Goal: Task Accomplishment & Management: Use online tool/utility

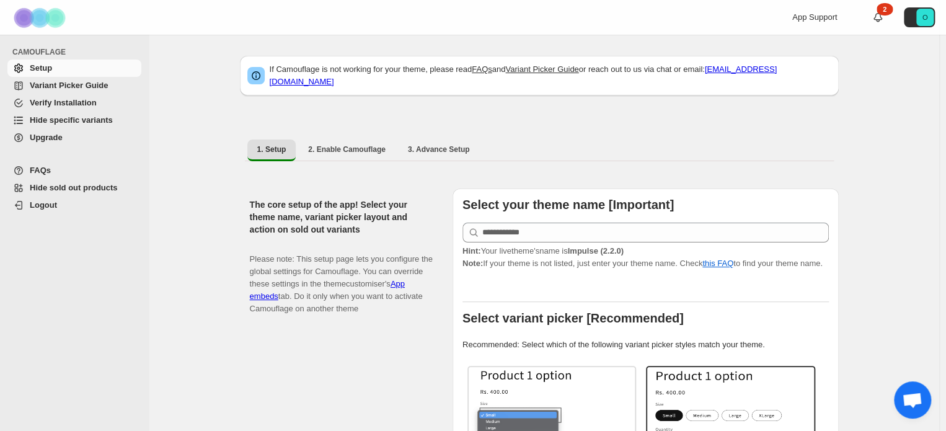
click at [68, 122] on span "Hide specific variants" at bounding box center [71, 119] width 83 height 9
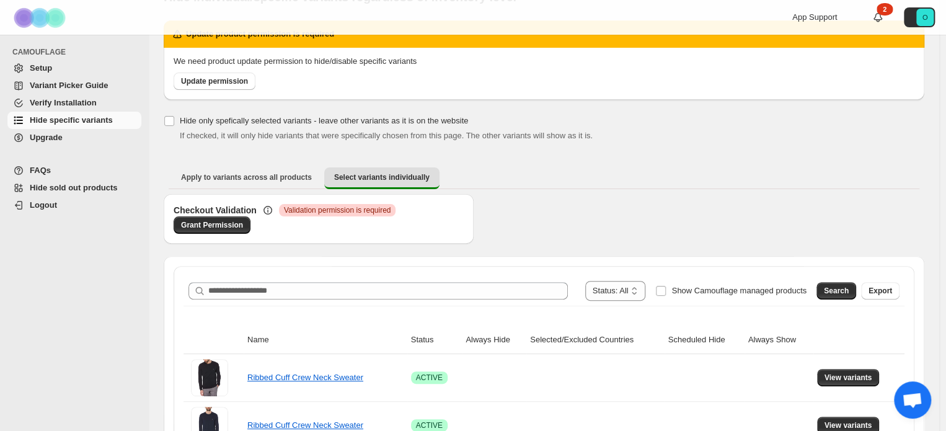
scroll to position [124, 0]
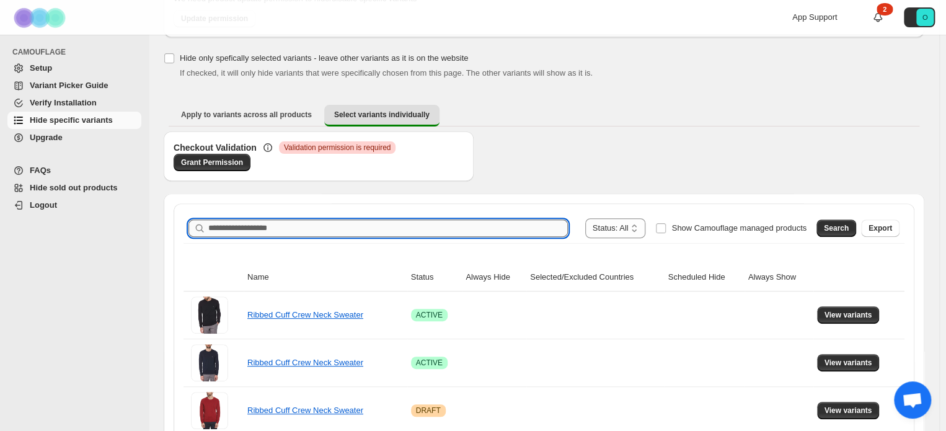
click at [335, 225] on input "Search product name" at bounding box center [388, 228] width 360 height 17
drag, startPoint x: 335, startPoint y: 225, endPoint x: 532, endPoint y: 164, distance: 206.4
click at [532, 164] on div "Checkout Validation Critical Validation permission is required Grant Permission" at bounding box center [544, 162] width 761 height 62
click at [337, 225] on input "Search product name" at bounding box center [388, 228] width 360 height 17
paste input "**********"
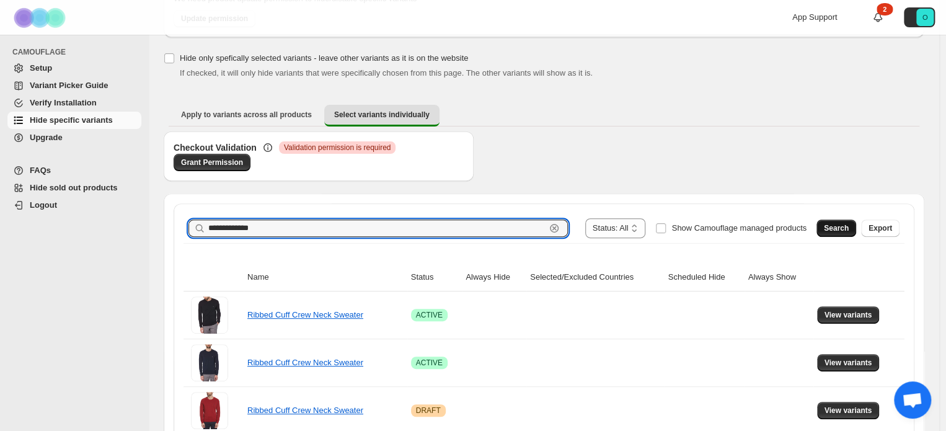
type input "**********"
click at [849, 233] on span "Search" at bounding box center [836, 228] width 25 height 10
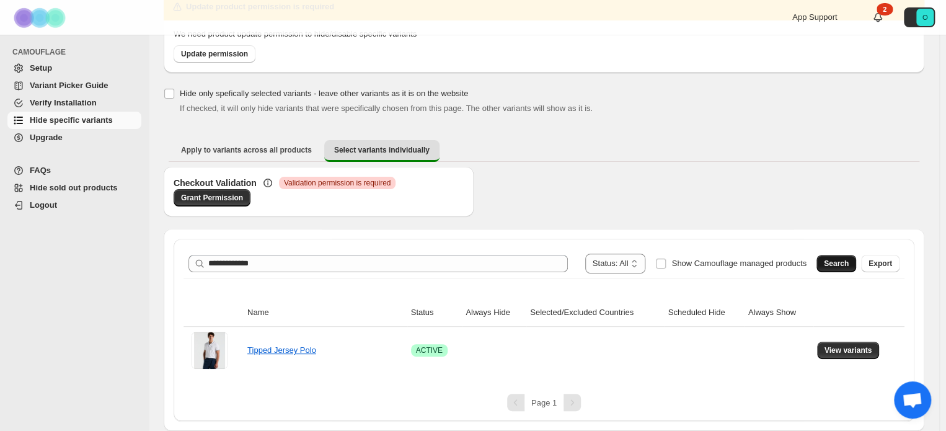
scroll to position [87, 0]
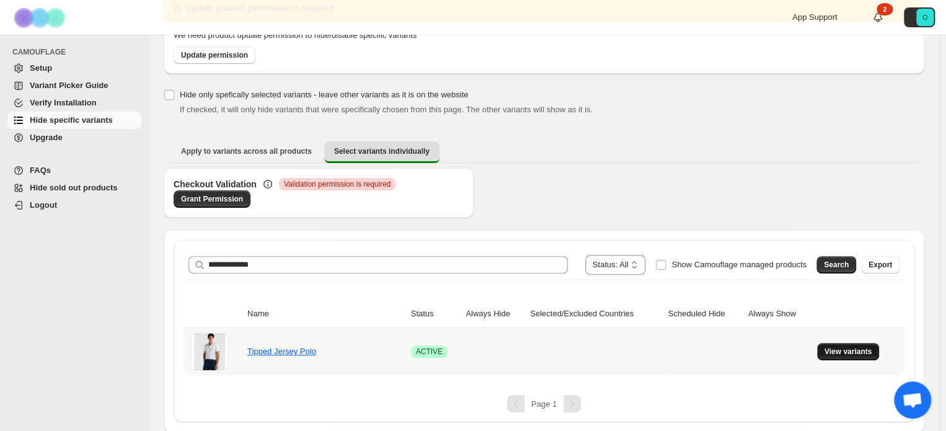
click at [848, 344] on button "View variants" at bounding box center [848, 351] width 63 height 17
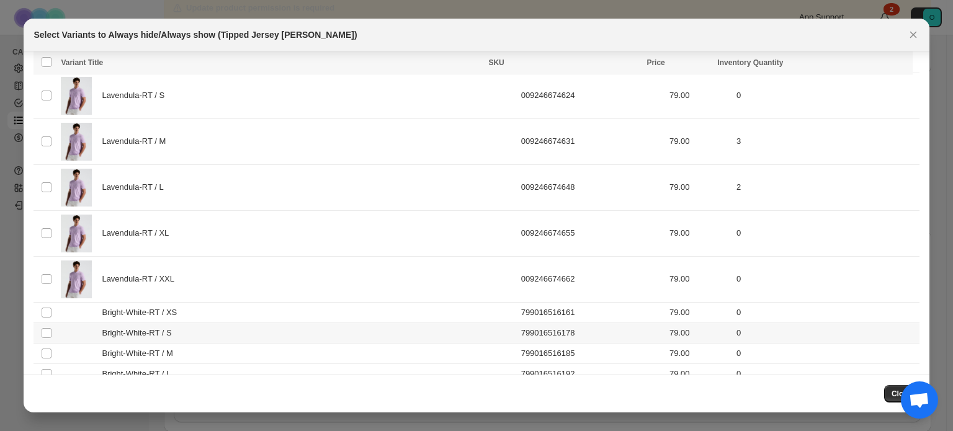
scroll to position [4567, 0]
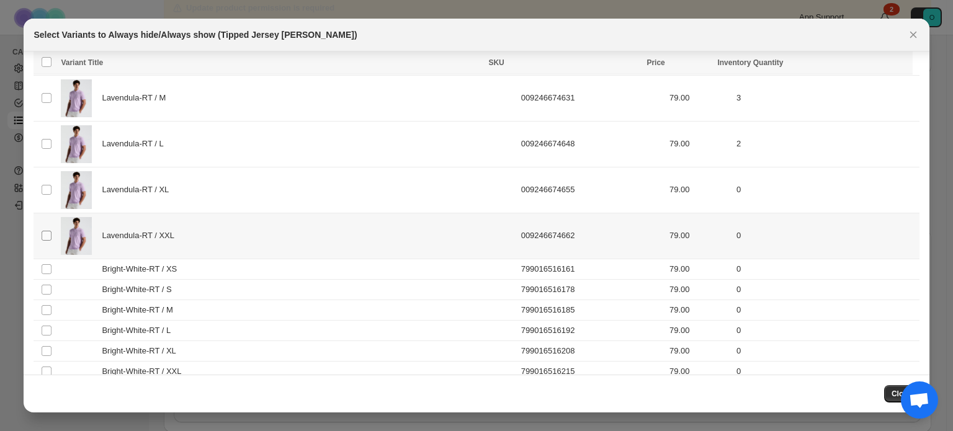
click at [45, 230] on span ":r7:" at bounding box center [46, 235] width 11 height 11
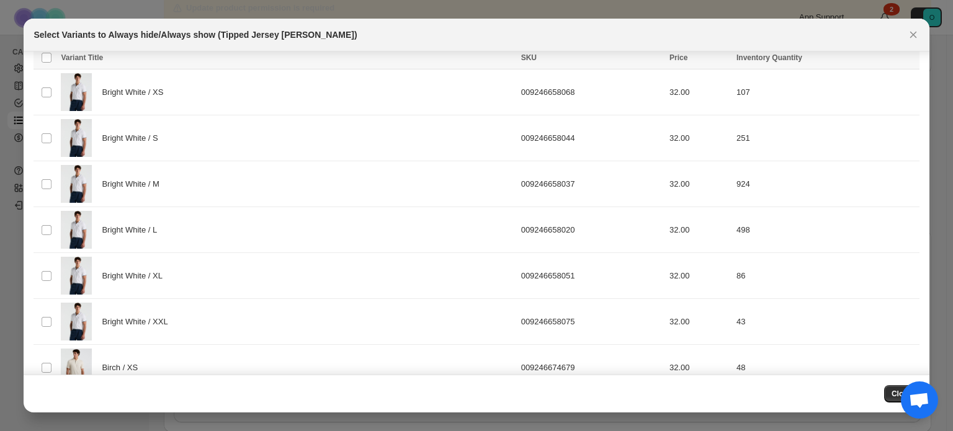
scroll to position [0, 0]
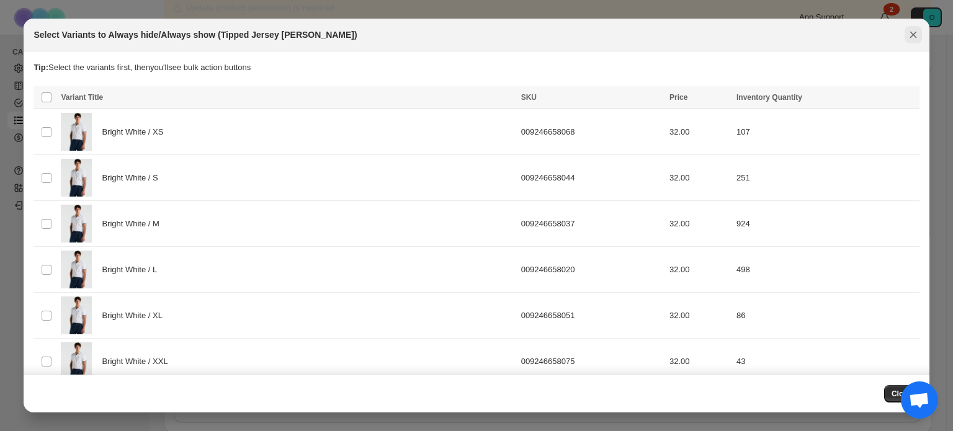
click at [907, 38] on icon "Close" at bounding box center [913, 35] width 12 height 12
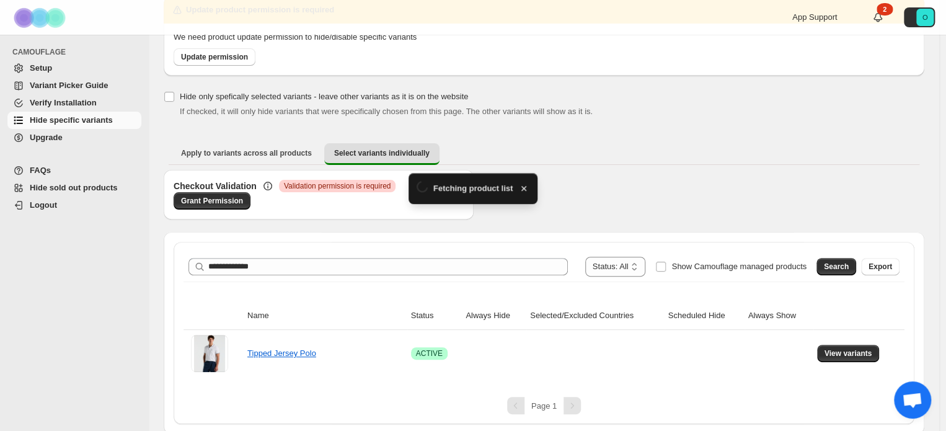
scroll to position [87, 0]
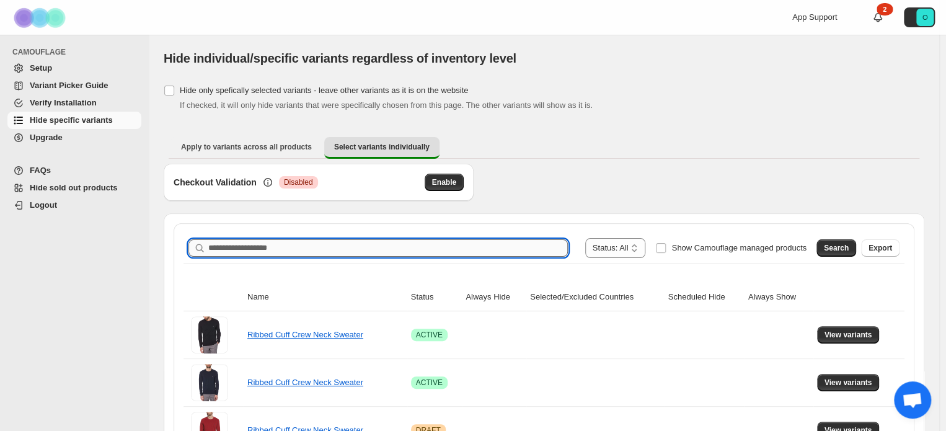
click at [414, 254] on input "Search product name" at bounding box center [388, 247] width 360 height 17
paste input "**********"
type input "**********"
click at [829, 244] on button "Search" at bounding box center [837, 247] width 40 height 17
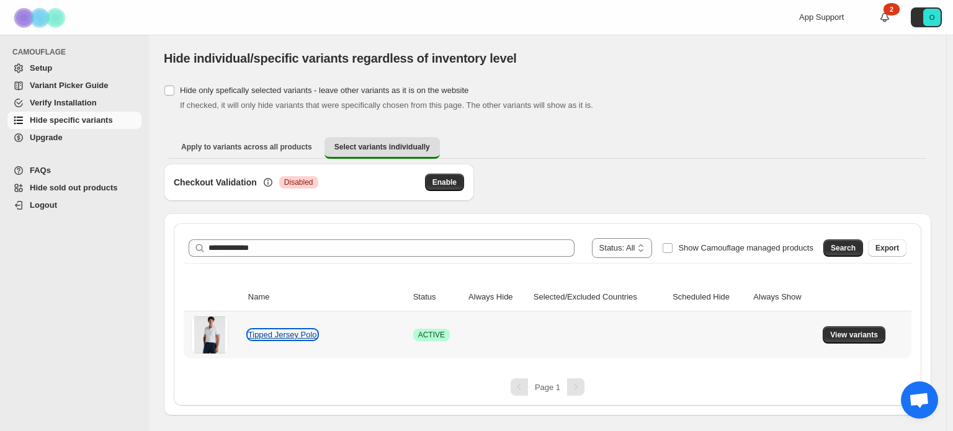
click at [283, 335] on link "Tipped Jersey Polo" at bounding box center [282, 334] width 69 height 9
click at [851, 337] on span "View variants" at bounding box center [854, 335] width 48 height 10
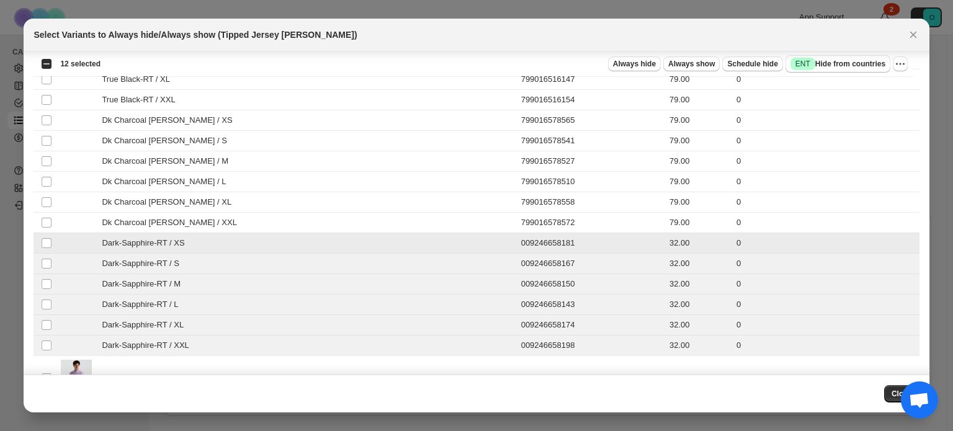
scroll to position [4133, 0]
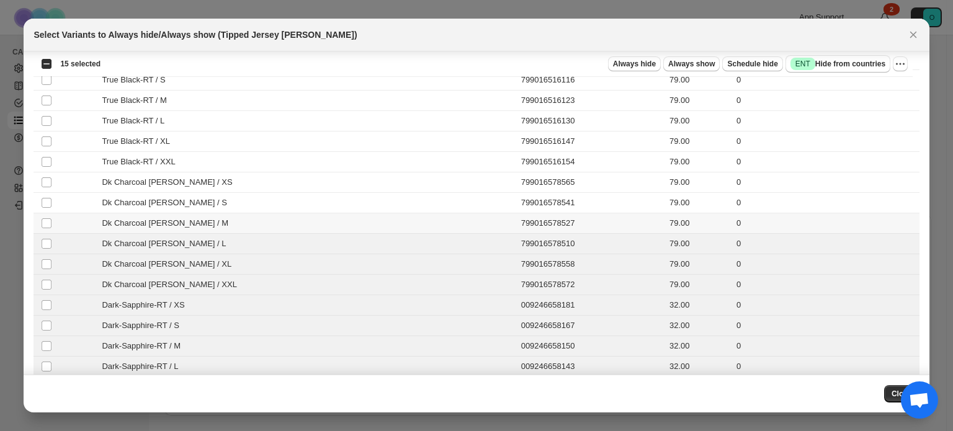
click at [49, 215] on td "Select product variant" at bounding box center [45, 223] width 24 height 20
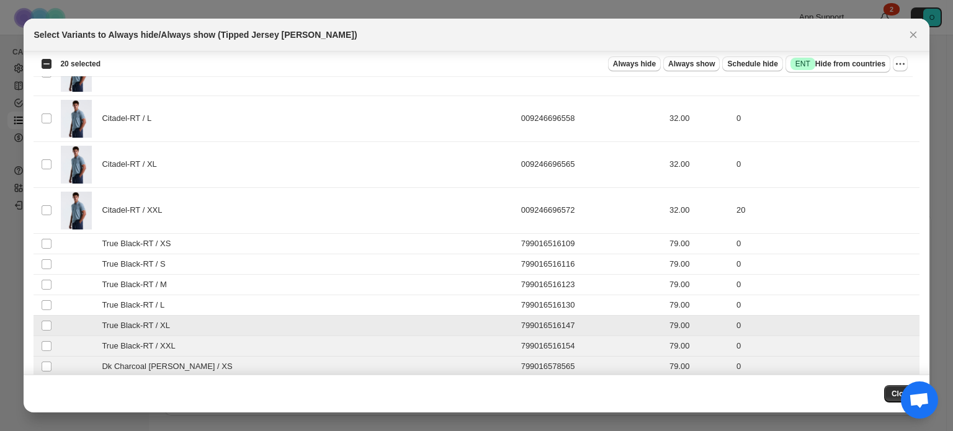
scroll to position [3947, 0]
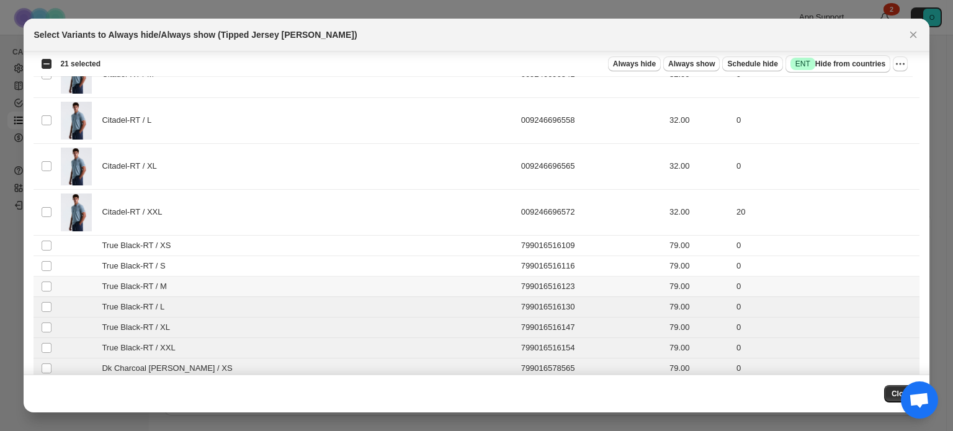
click at [47, 276] on td "Select product variant" at bounding box center [45, 286] width 24 height 20
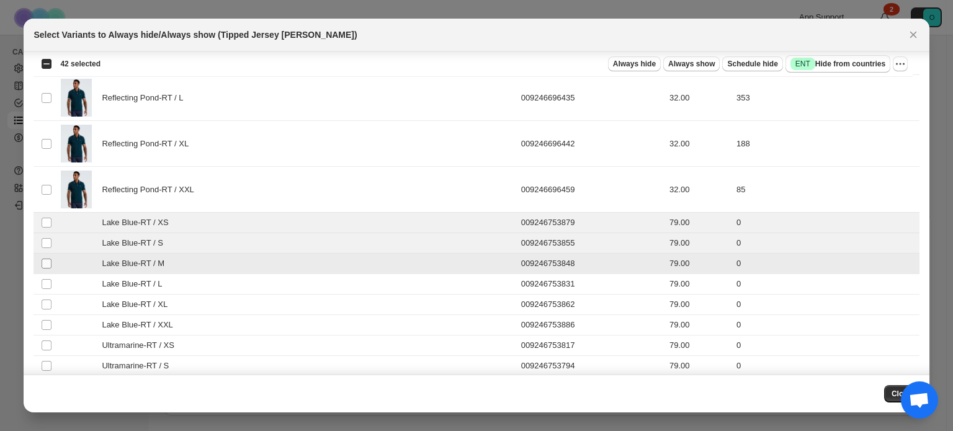
scroll to position [3264, 0]
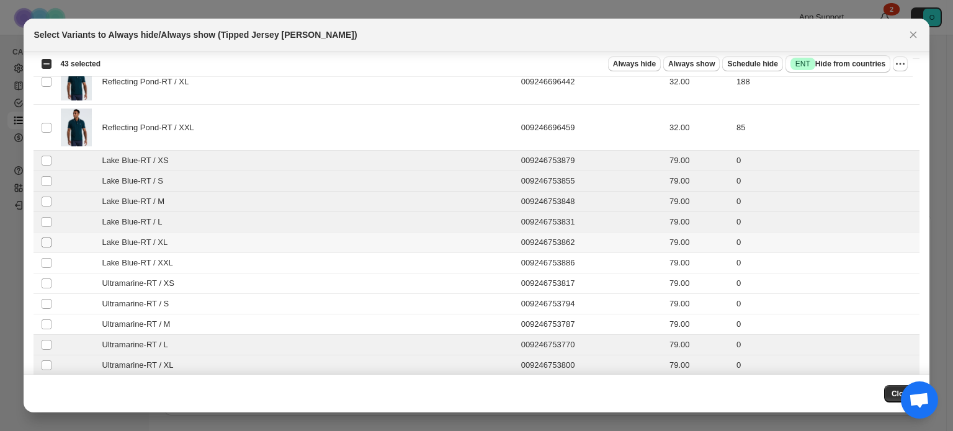
click at [45, 238] on span ":r7:" at bounding box center [46, 242] width 11 height 11
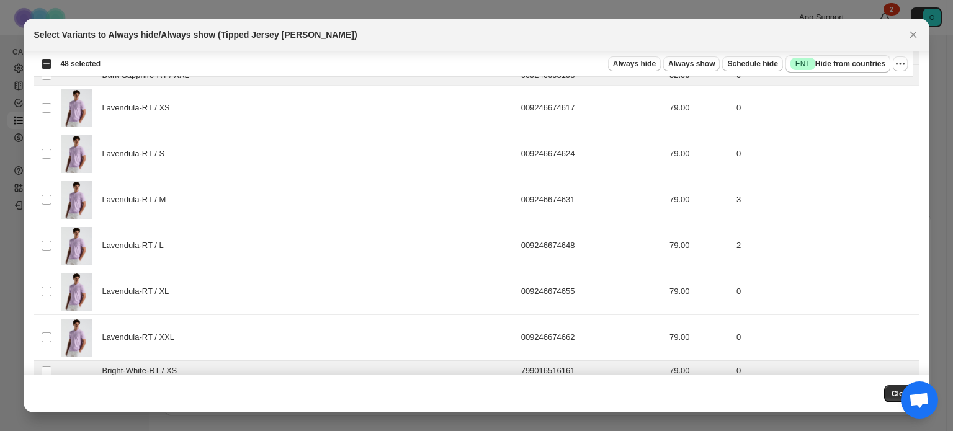
scroll to position [4567, 0]
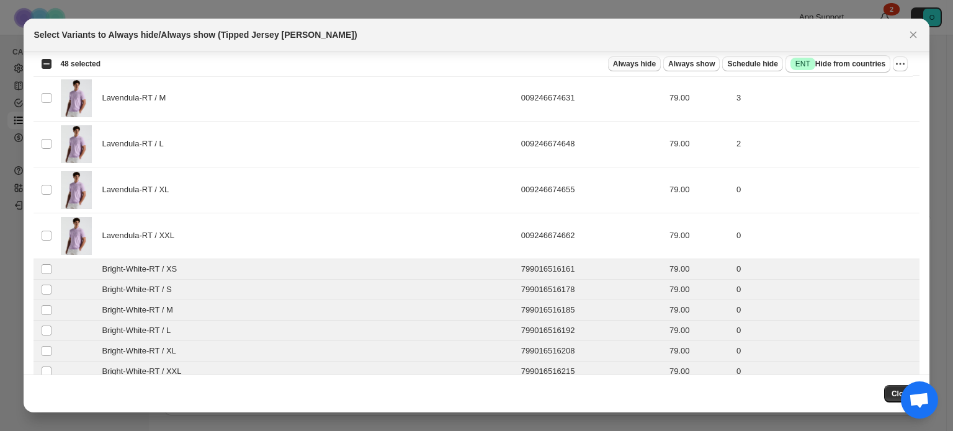
click at [649, 63] on span "Always hide" at bounding box center [634, 64] width 43 height 10
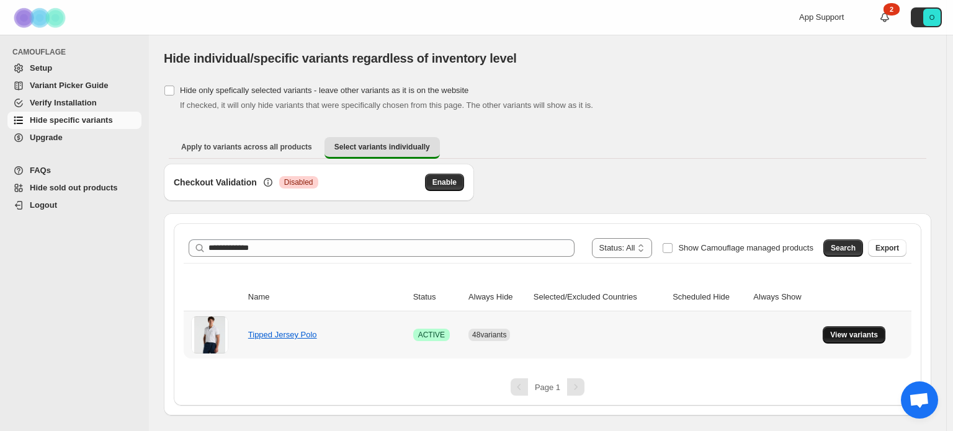
click at [836, 335] on span "View variants" at bounding box center [854, 335] width 48 height 10
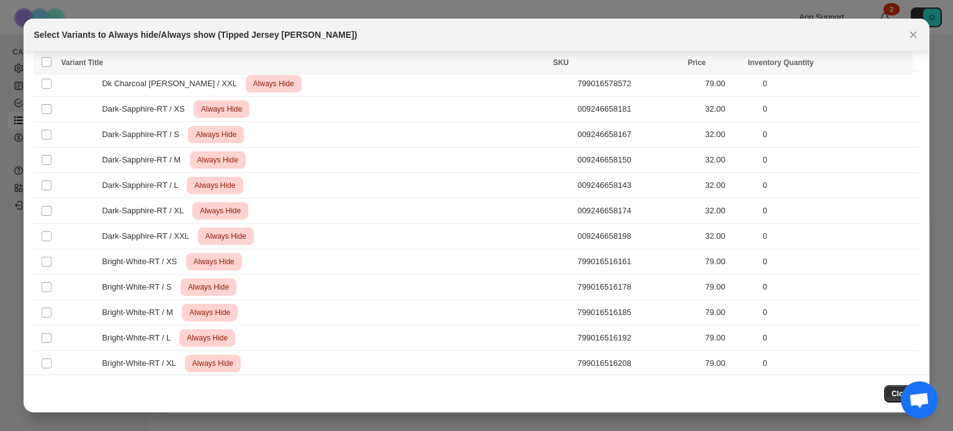
scroll to position [4805, 0]
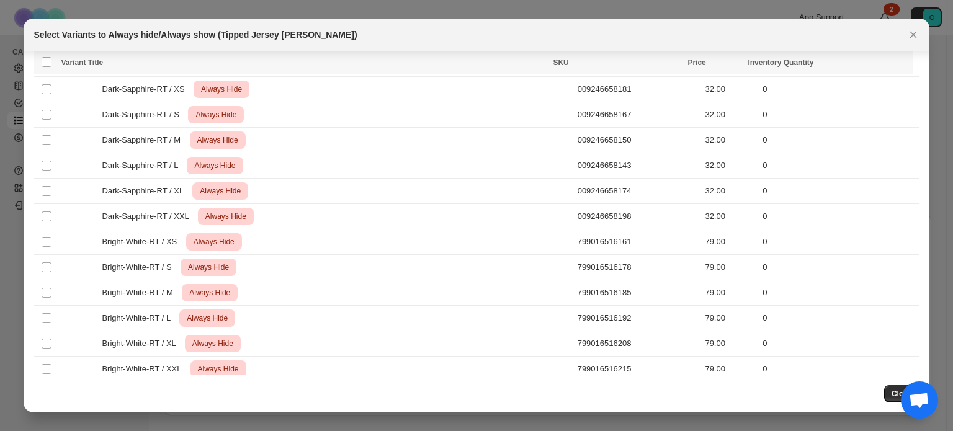
click at [897, 394] on span "Close" at bounding box center [901, 394] width 20 height 10
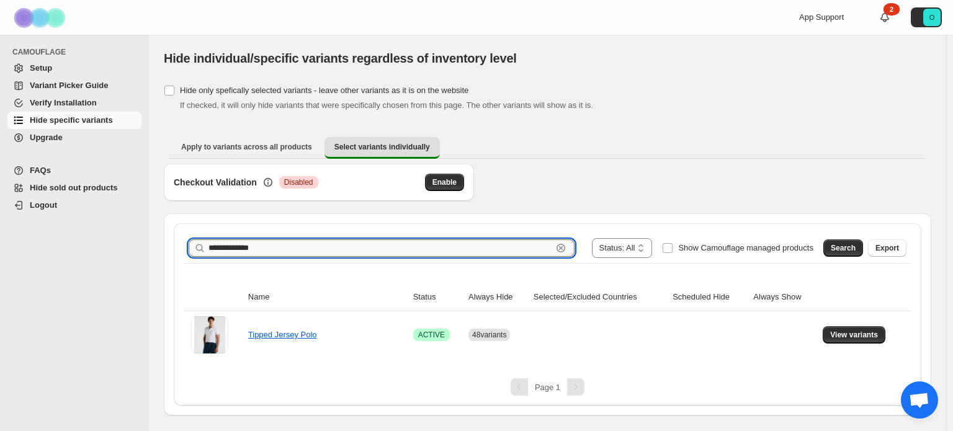
click at [324, 247] on input "**********" at bounding box center [380, 247] width 344 height 17
paste input "**********"
type input "**********"
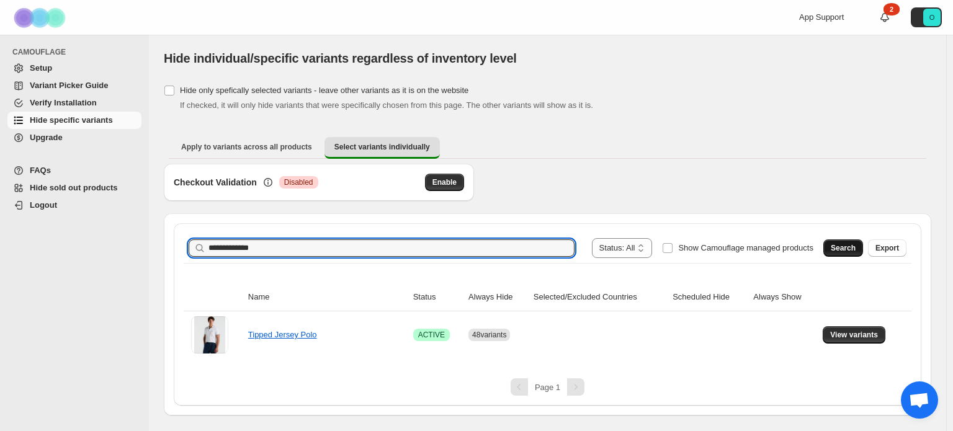
click at [851, 250] on span "Search" at bounding box center [842, 248] width 25 height 10
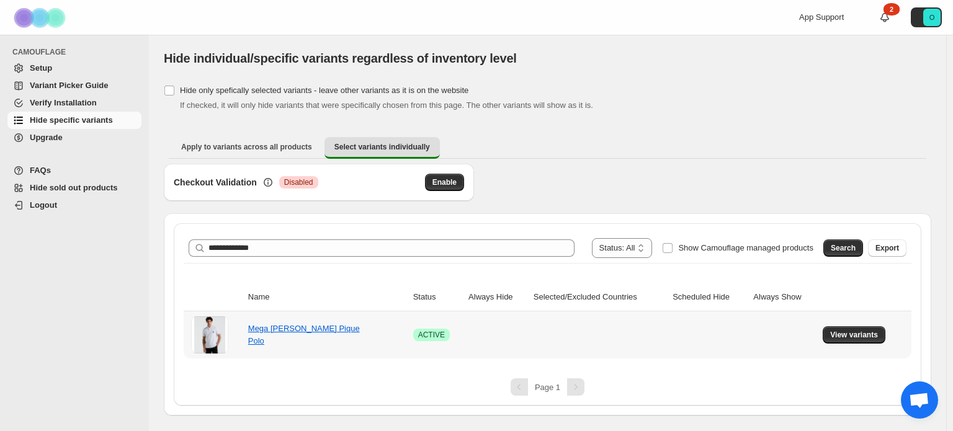
click at [851, 343] on td "View variants" at bounding box center [865, 334] width 92 height 47
click at [851, 338] on span "View variants" at bounding box center [854, 335] width 48 height 10
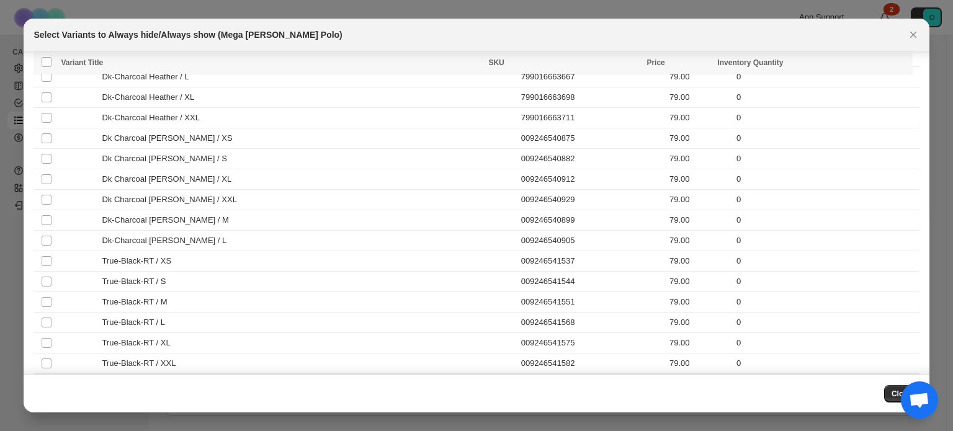
scroll to position [4085, 0]
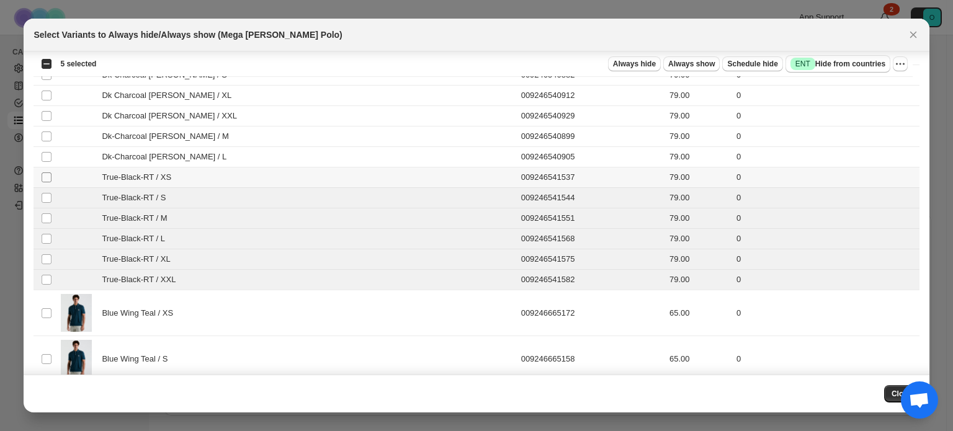
click at [52, 172] on span ":r9b:" at bounding box center [46, 177] width 11 height 11
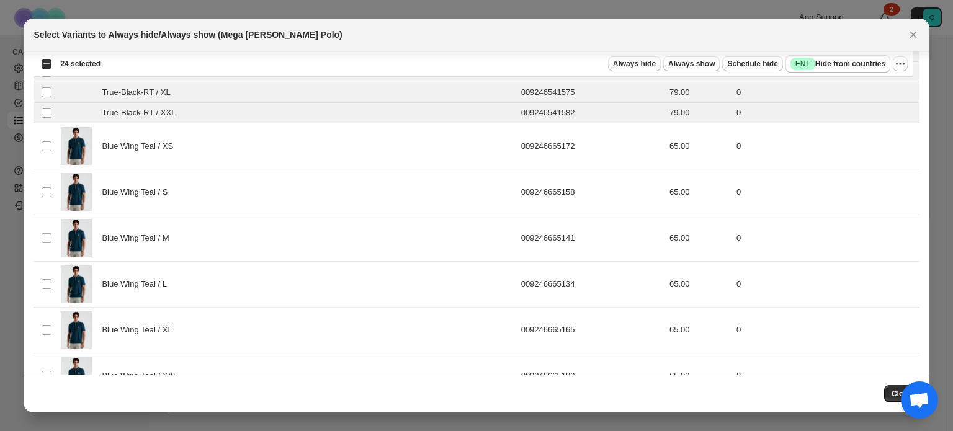
scroll to position [4271, 0]
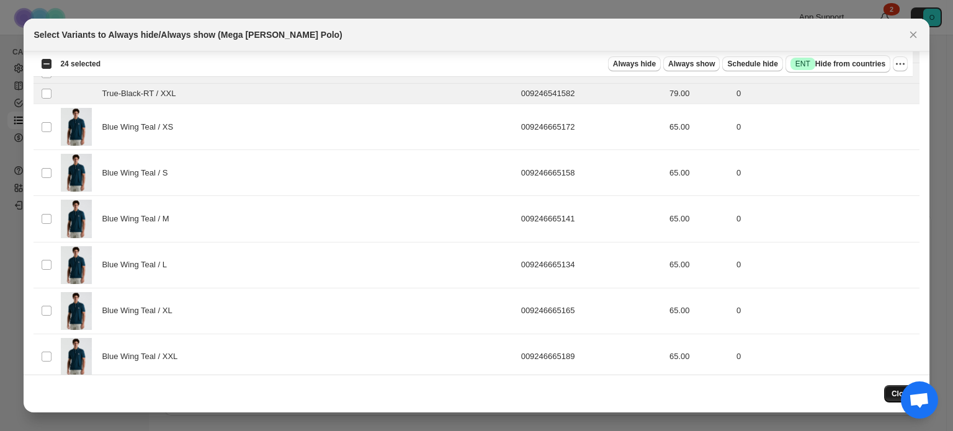
click at [893, 391] on span "Close" at bounding box center [901, 394] width 20 height 10
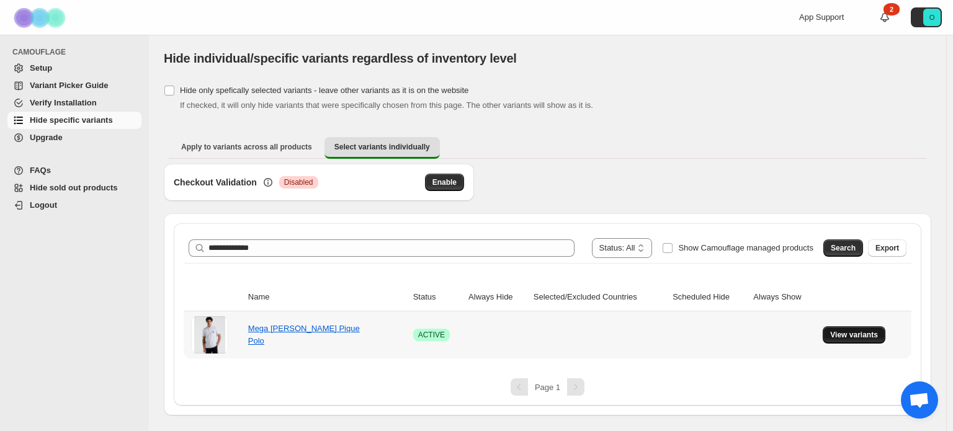
click at [848, 336] on span "View variants" at bounding box center [854, 335] width 48 height 10
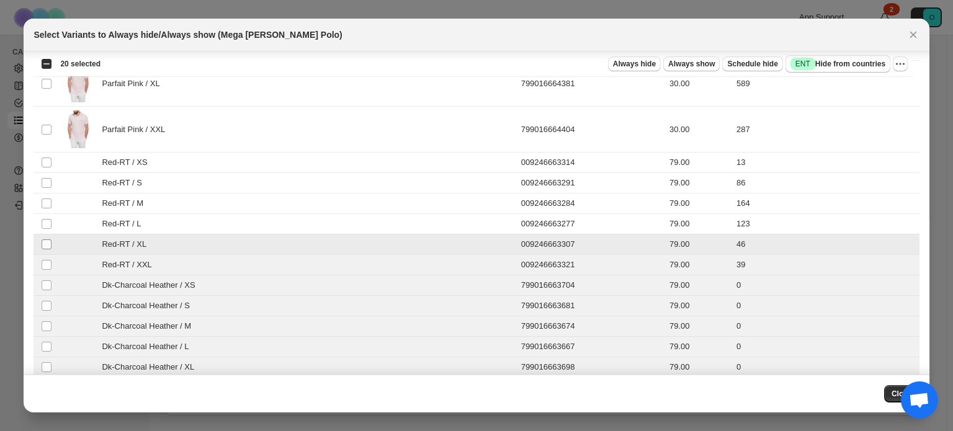
scroll to position [3713, 0]
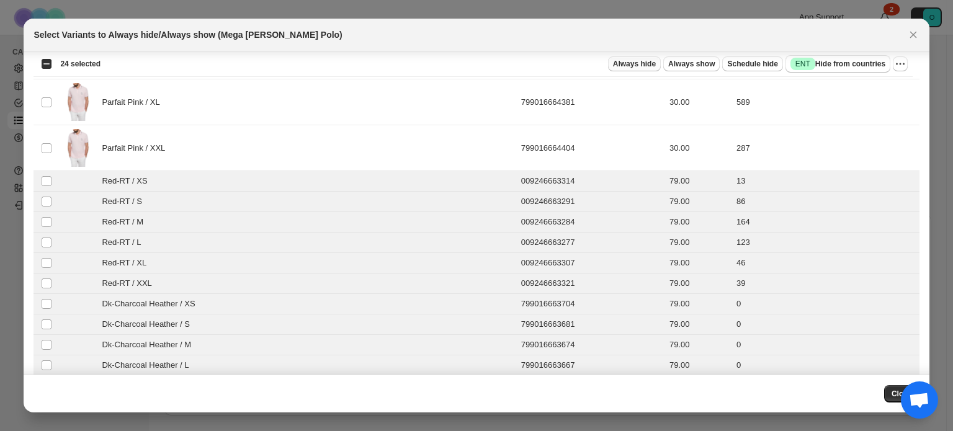
click at [643, 64] on span "Always hide" at bounding box center [634, 64] width 43 height 10
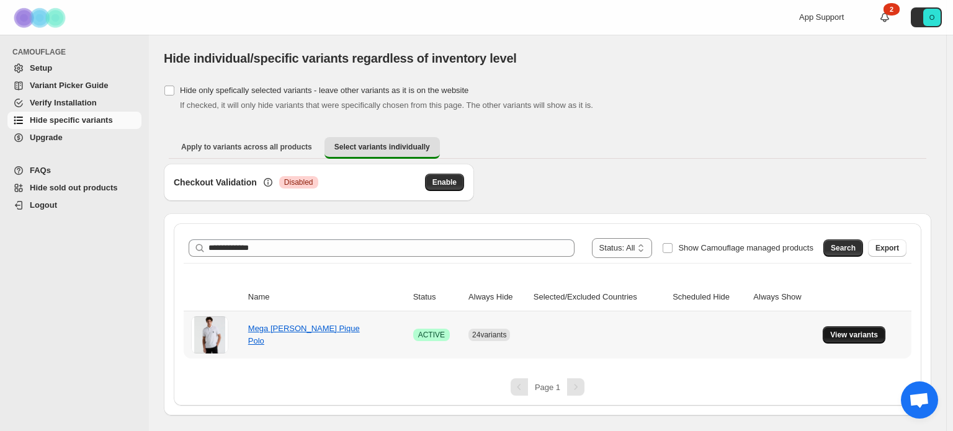
click at [856, 335] on span "View variants" at bounding box center [854, 335] width 48 height 10
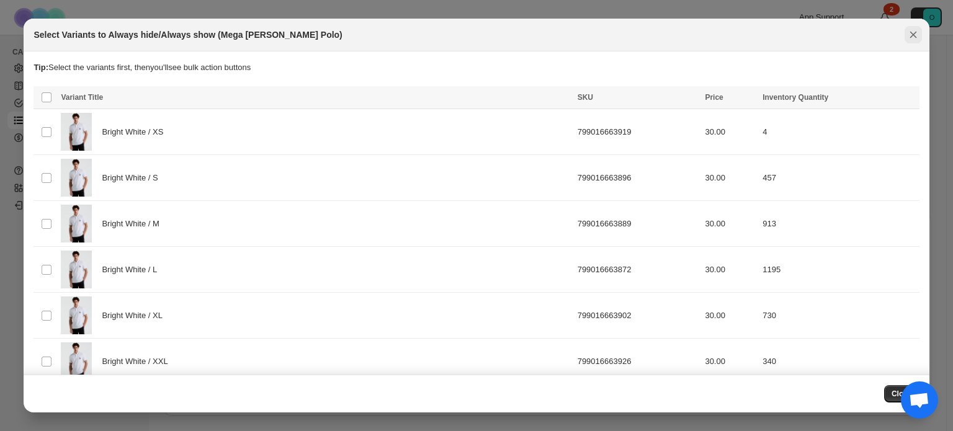
click at [907, 37] on icon "Close" at bounding box center [913, 35] width 12 height 12
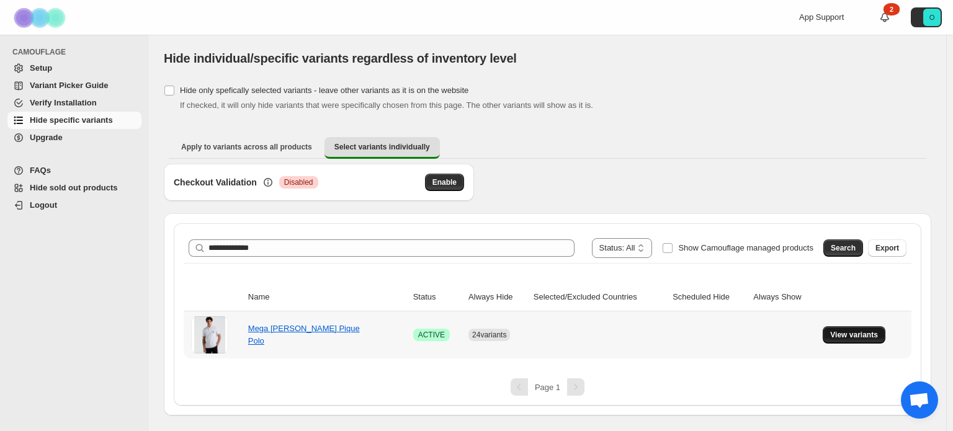
click at [844, 332] on span "View variants" at bounding box center [854, 335] width 48 height 10
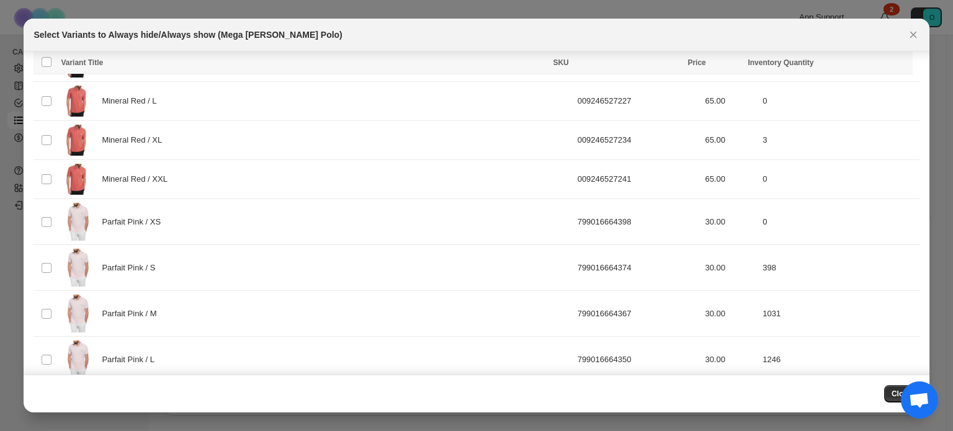
scroll to position [3336, 0]
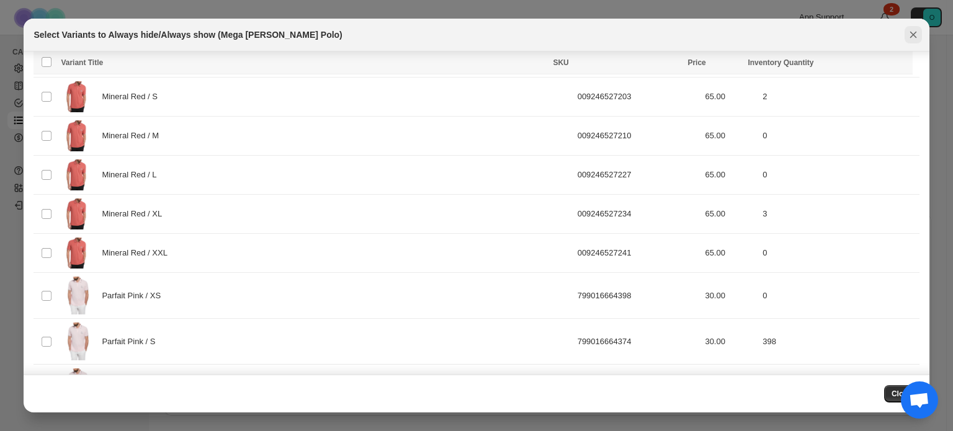
click at [910, 37] on icon "Close" at bounding box center [913, 35] width 12 height 12
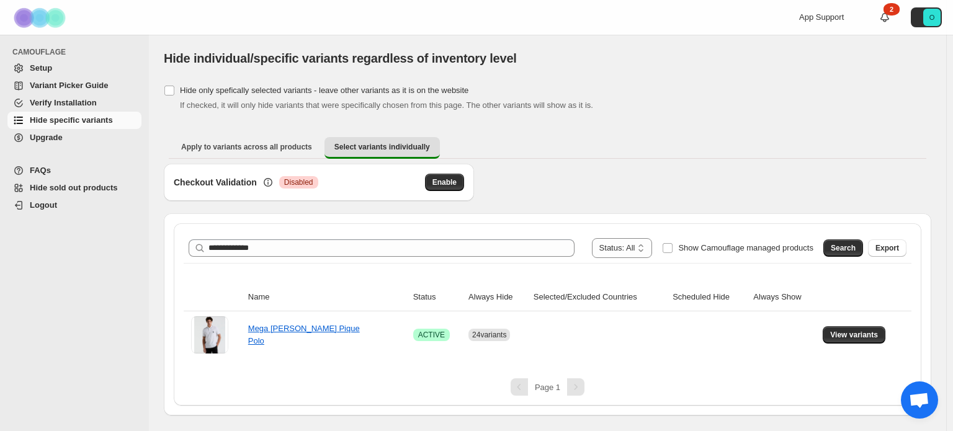
click at [72, 69] on span "Setup" at bounding box center [84, 68] width 109 height 12
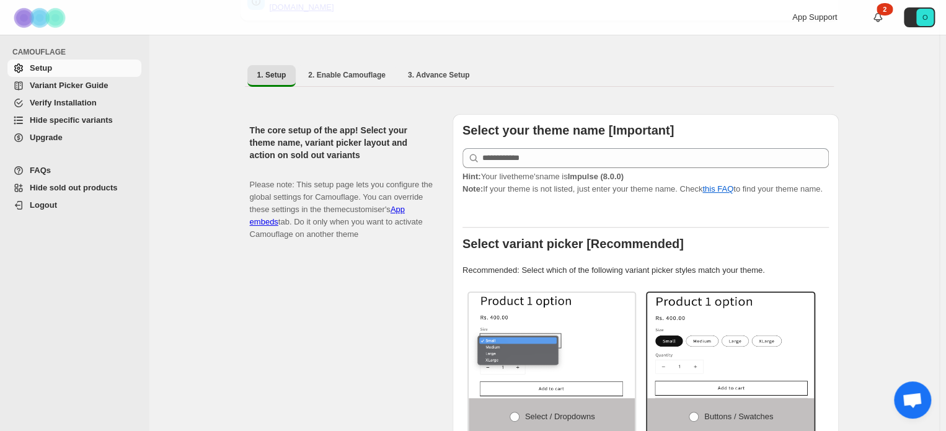
scroll to position [124, 0]
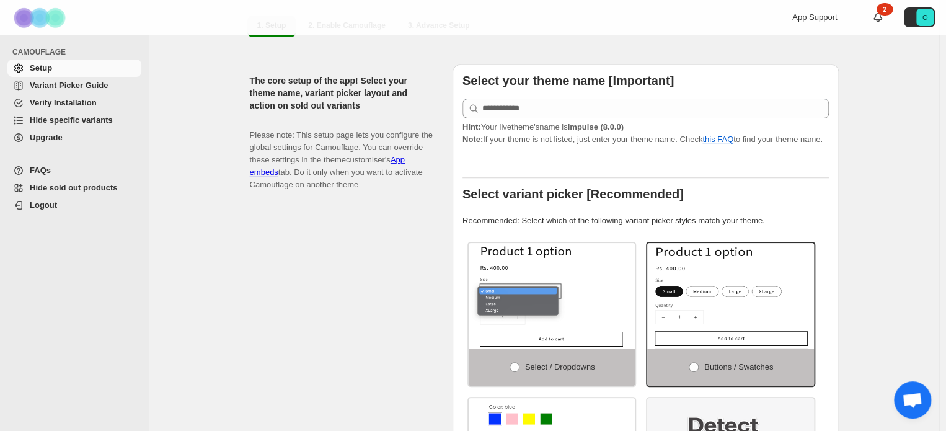
click at [56, 115] on span "Hide specific variants" at bounding box center [71, 119] width 83 height 9
